Goal: Task Accomplishment & Management: Use online tool/utility

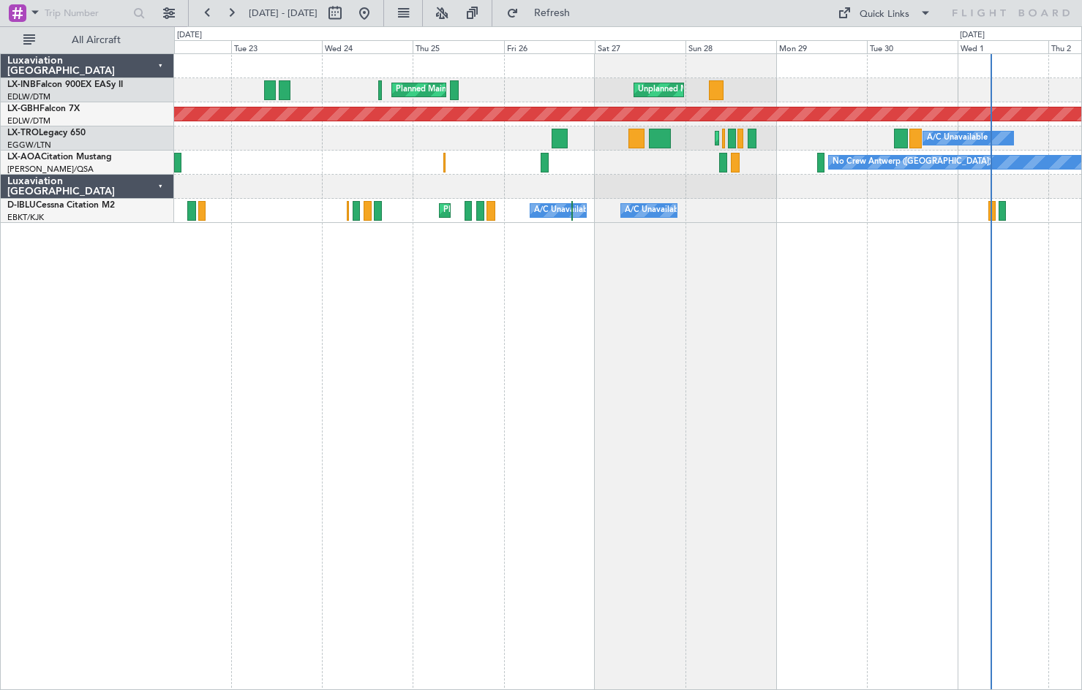
click at [752, 423] on div "Unplanned Maint Roma (Ciampino) Planned Maint [GEOGRAPHIC_DATA] ([GEOGRAPHIC_DA…" at bounding box center [627, 371] width 907 height 637
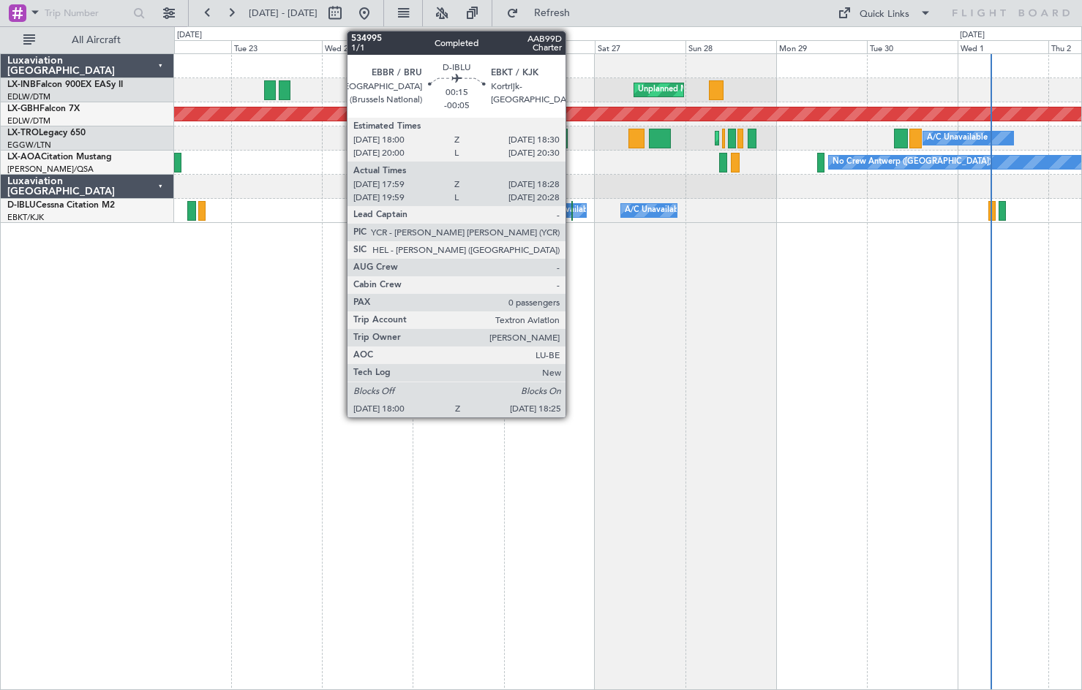
click at [572, 219] on div at bounding box center [572, 211] width 2 height 20
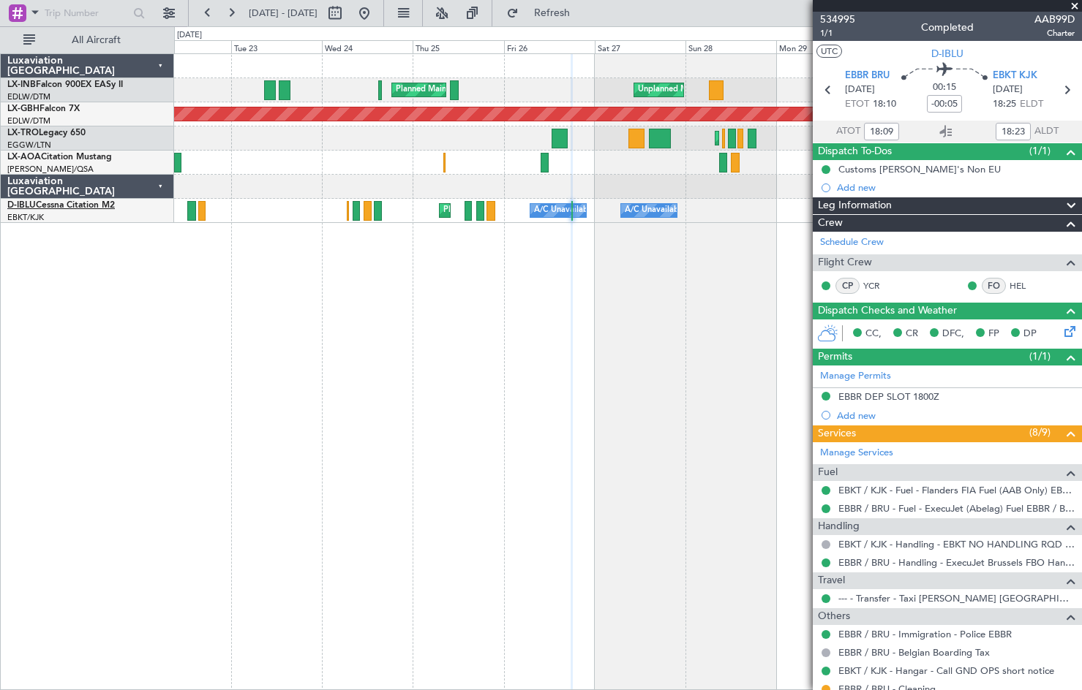
click at [57, 205] on link "D-IBLU Cessna Citation M2" at bounding box center [60, 205] width 107 height 9
type input "20:09"
type input "20:23"
type input "18:09"
type input "18:23"
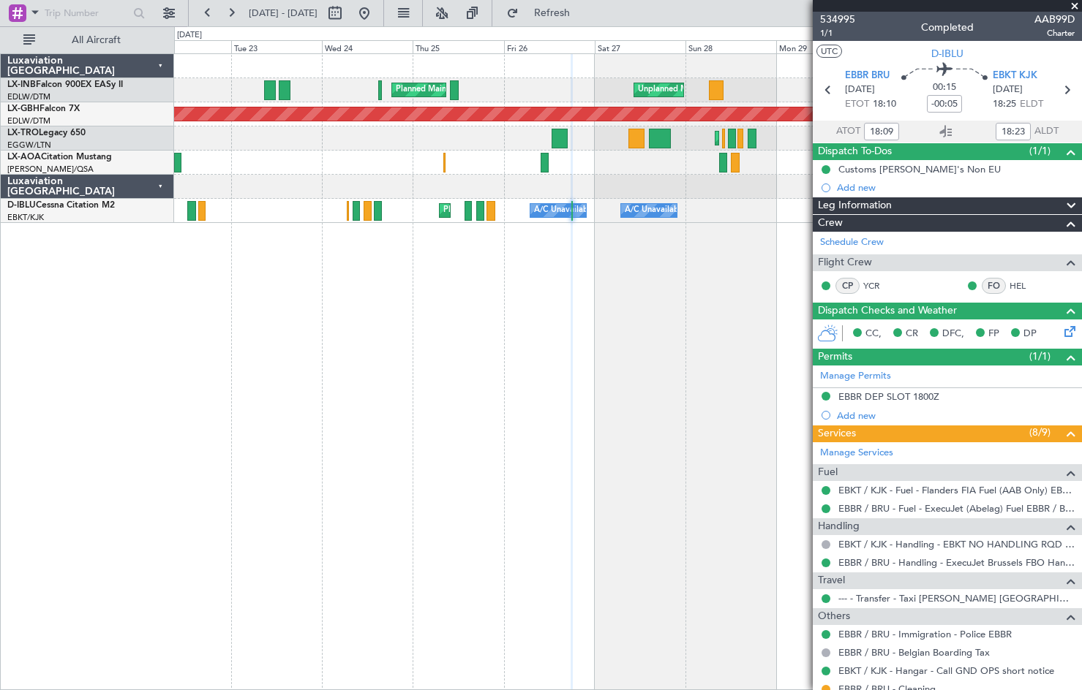
click at [1076, 4] on span at bounding box center [1074, 6] width 15 height 13
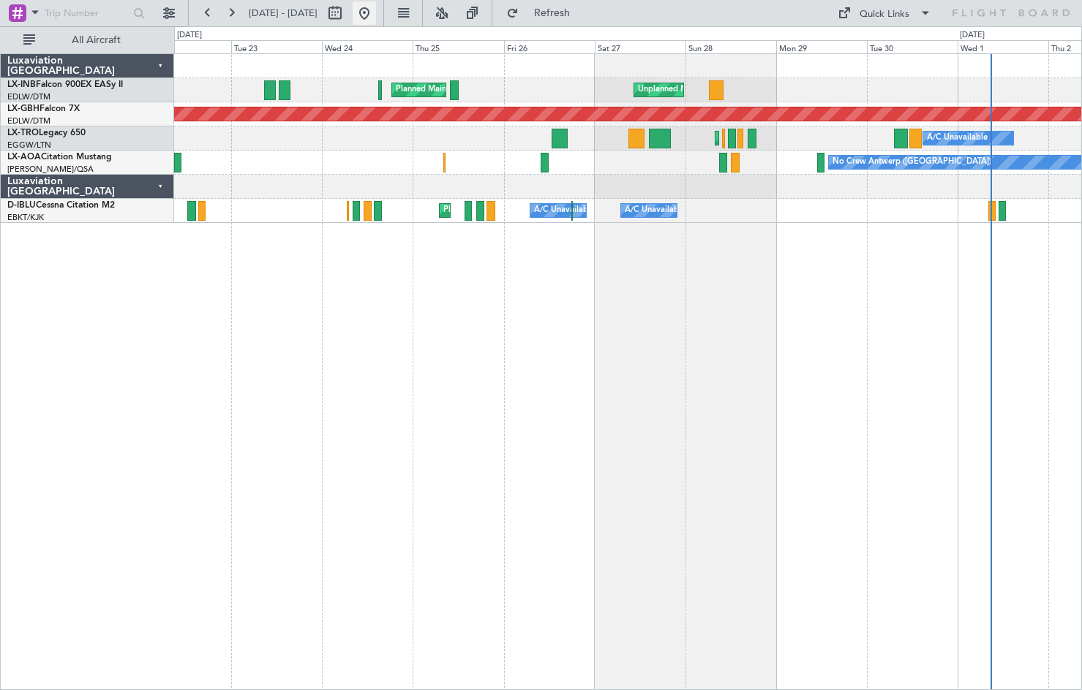
click at [376, 18] on button at bounding box center [363, 12] width 23 height 23
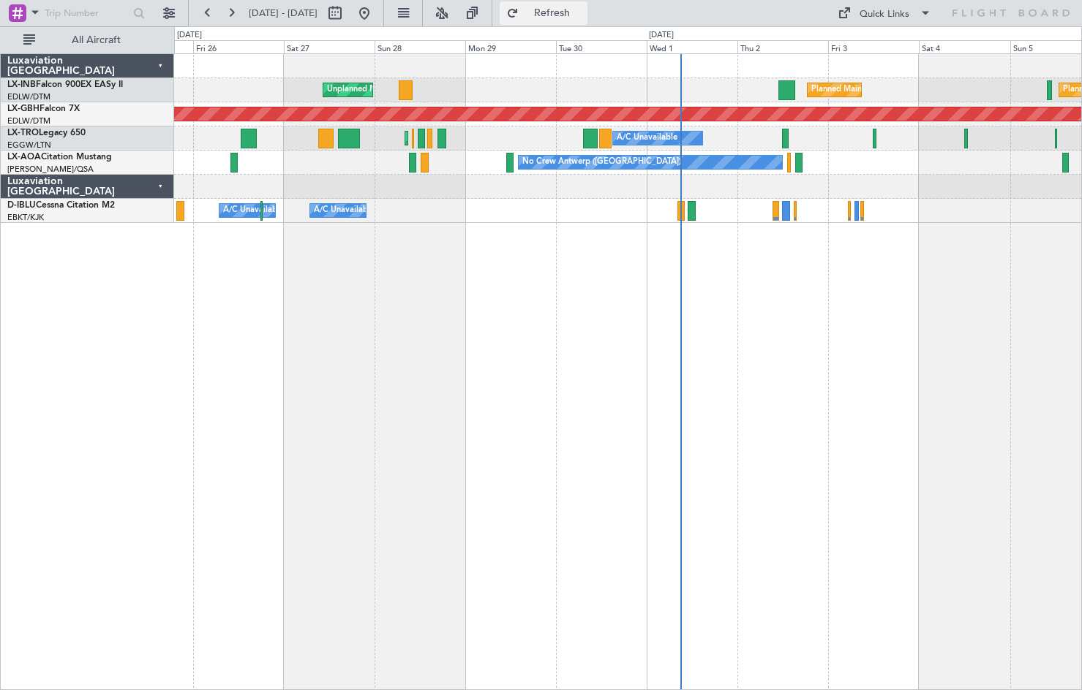
click at [583, 18] on span "Refresh" at bounding box center [551, 13] width 61 height 10
